Goal: Information Seeking & Learning: Learn about a topic

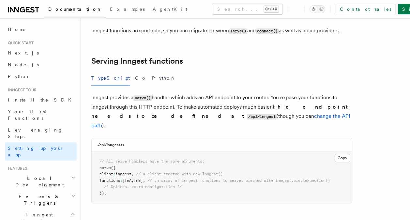
scroll to position [196, 0]
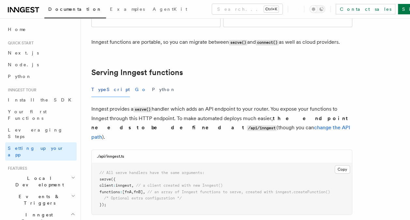
click at [135, 82] on button "Go" at bounding box center [141, 89] width 12 height 15
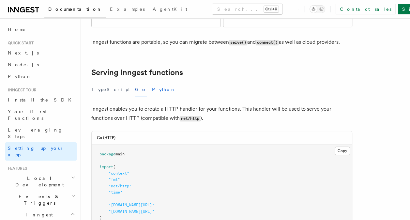
click at [152, 82] on button "Python" at bounding box center [164, 89] width 24 height 15
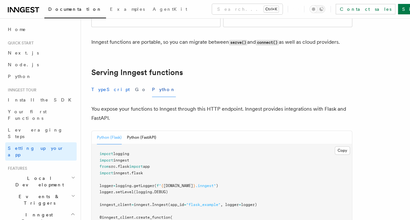
click at [101, 82] on button "TypeScript" at bounding box center [110, 89] width 38 height 15
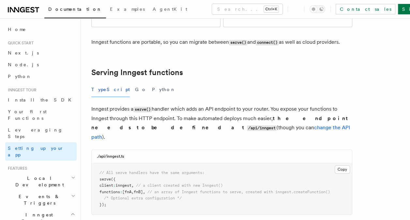
click at [104, 82] on button "TypeScript" at bounding box center [110, 89] width 38 height 15
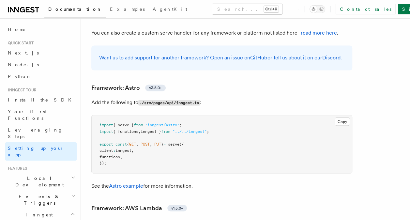
scroll to position [522, 0]
click at [343, 117] on button "Copy Copied" at bounding box center [342, 121] width 15 height 8
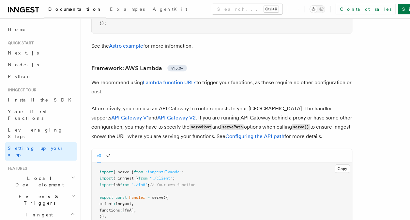
scroll to position [674, 0]
